Goal: Communication & Community: Answer question/provide support

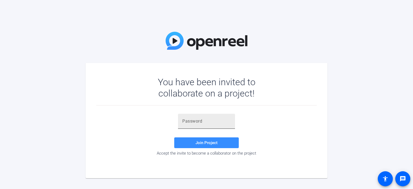
click at [200, 121] on input "text" at bounding box center [206, 121] width 48 height 6
paste input "K6DKHu"
type input "K6DKHu"
click at [211, 122] on input "K6DKHu" at bounding box center [206, 121] width 48 height 6
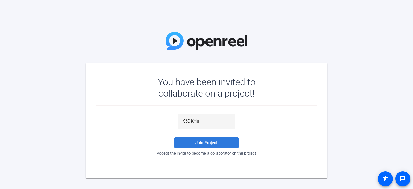
click at [204, 144] on span "Join Project" at bounding box center [207, 142] width 22 height 5
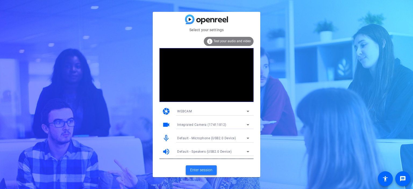
click at [202, 169] on span "Enter session" at bounding box center [201, 170] width 22 height 6
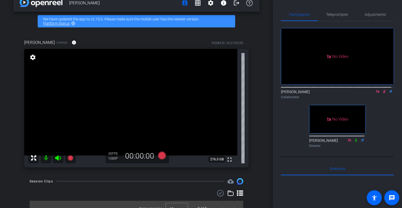
scroll to position [19, 0]
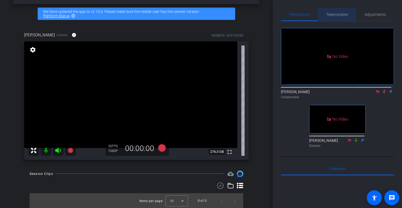
click at [337, 17] on span "Teleprompter" at bounding box center [337, 14] width 22 height 13
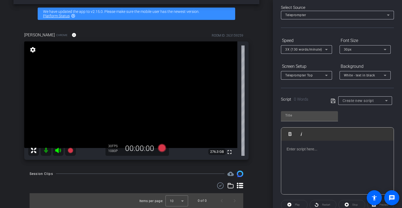
scroll to position [54, 0]
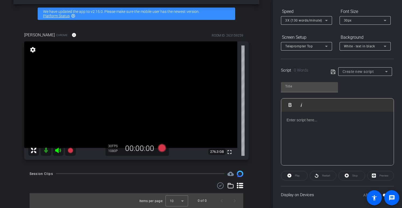
click at [318, 137] on div at bounding box center [337, 139] width 112 height 54
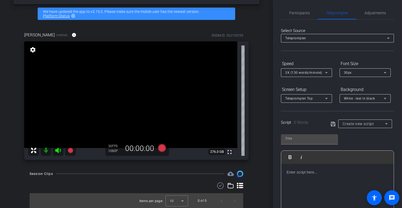
scroll to position [0, 0]
click at [295, 15] on span "Participants" at bounding box center [299, 15] width 20 height 4
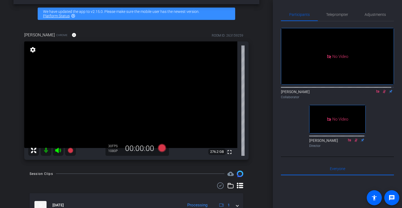
click at [383, 90] on icon at bounding box center [384, 92] width 4 height 4
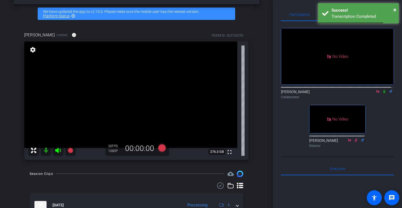
click at [382, 90] on icon at bounding box center [384, 92] width 4 height 4
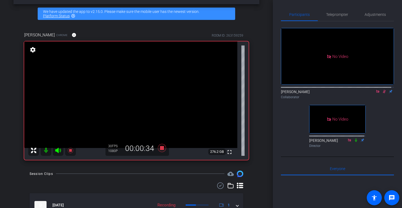
click at [382, 90] on icon at bounding box center [384, 92] width 4 height 4
click at [383, 90] on icon at bounding box center [384, 91] width 2 height 3
click at [382, 90] on icon at bounding box center [384, 92] width 4 height 4
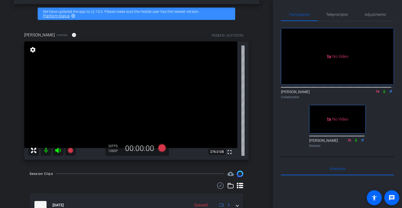
click at [384, 94] on mat-icon at bounding box center [384, 91] width 6 height 5
click at [391, 189] on mat-icon "message" at bounding box center [391, 197] width 6 height 6
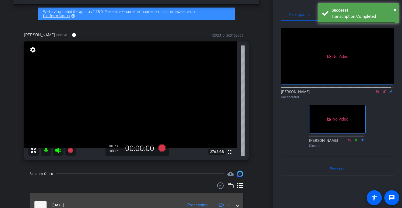
scroll to position [74, 0]
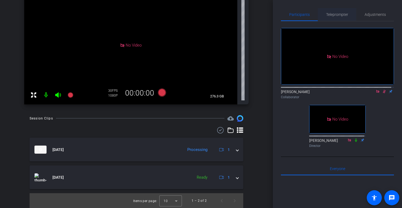
click at [335, 15] on span "Teleprompter" at bounding box center [337, 15] width 22 height 4
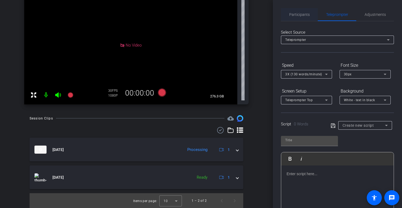
click at [311, 16] on div "Participants" at bounding box center [299, 14] width 37 height 13
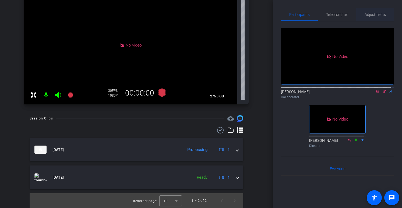
click at [382, 15] on span "Adjustments" at bounding box center [374, 15] width 21 height 4
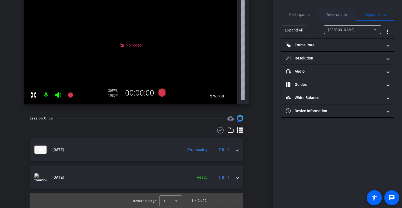
drag, startPoint x: 344, startPoint y: 15, endPoint x: 335, endPoint y: 15, distance: 9.7
click at [344, 15] on span "Teleprompter" at bounding box center [337, 15] width 22 height 4
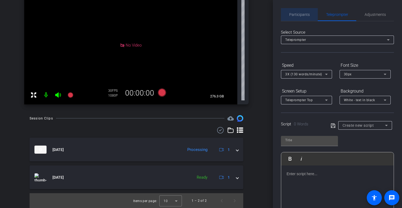
click at [308, 16] on span "Participants" at bounding box center [299, 15] width 20 height 4
